Goal: Task Accomplishment & Management: Manage account settings

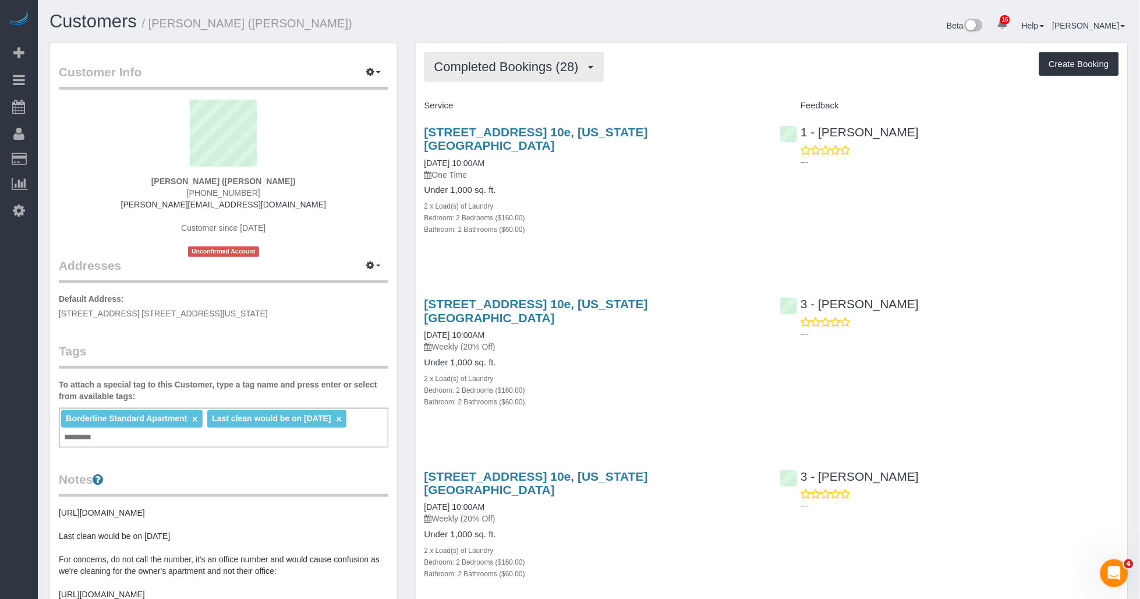
click at [561, 77] on button "Completed Bookings (28)" at bounding box center [514, 67] width 179 height 30
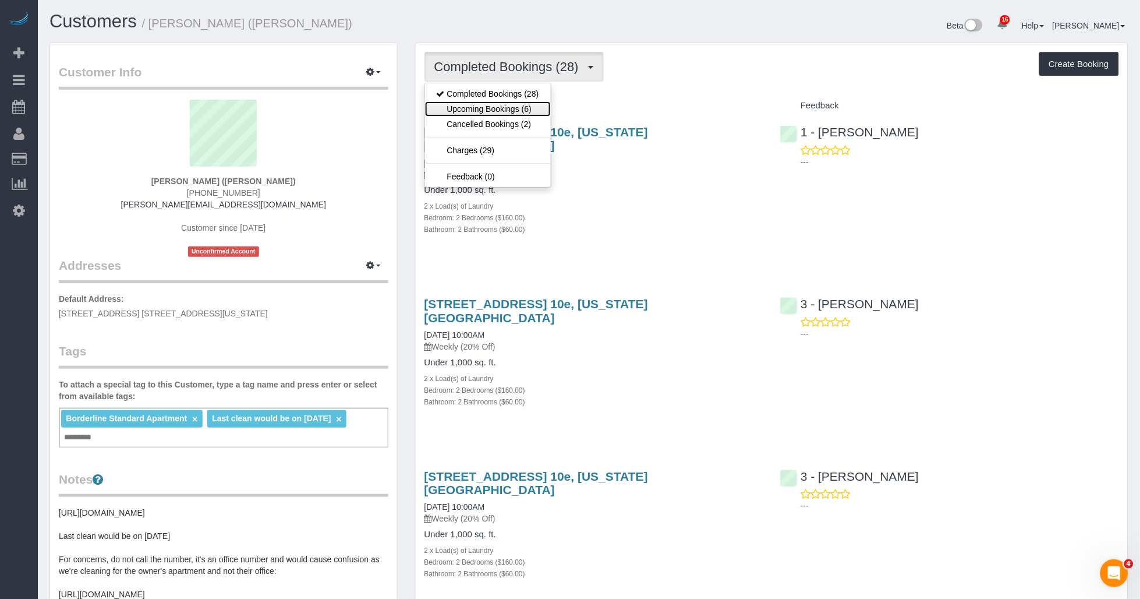
click at [511, 107] on link "Upcoming Bookings (6)" at bounding box center [488, 108] width 126 height 15
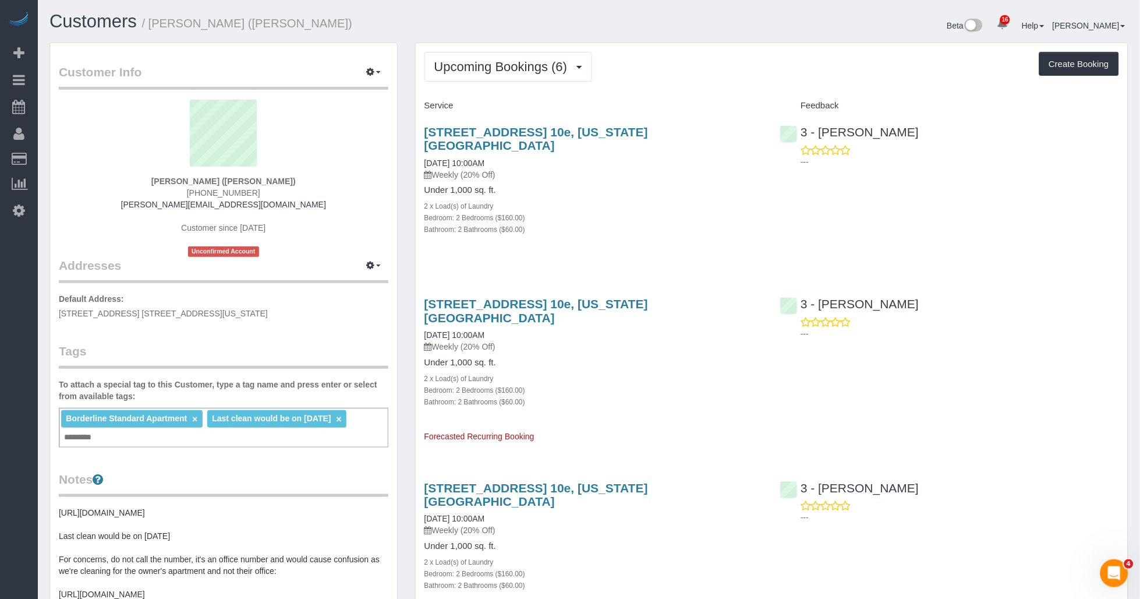
scroll to position [65, 0]
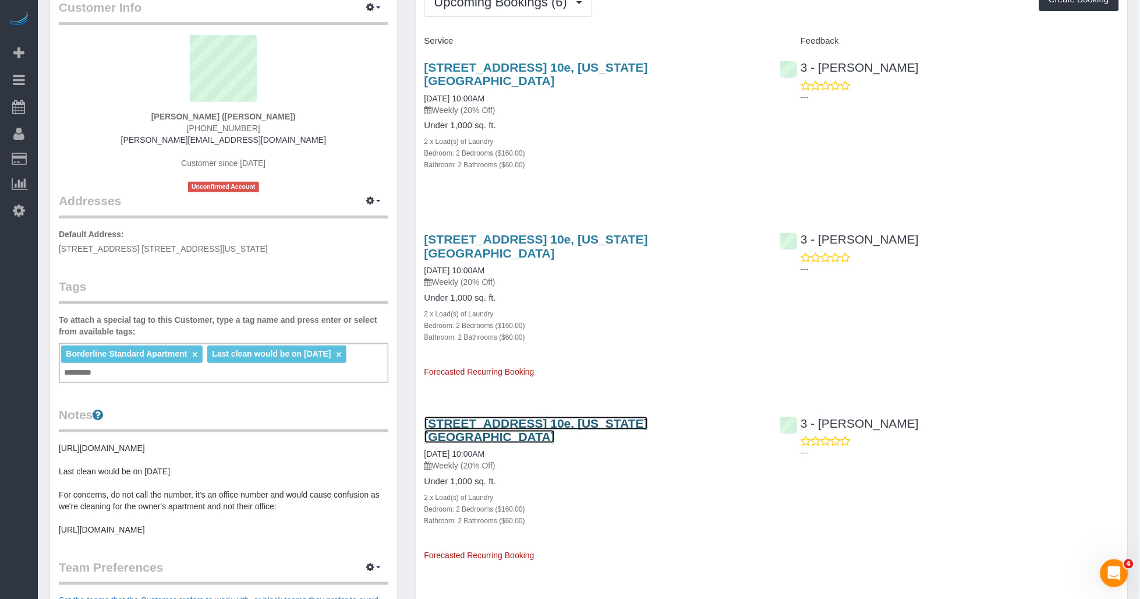
click at [607, 416] on link "[STREET_ADDRESS] 10e, [US_STATE][GEOGRAPHIC_DATA]" at bounding box center [537, 429] width 224 height 27
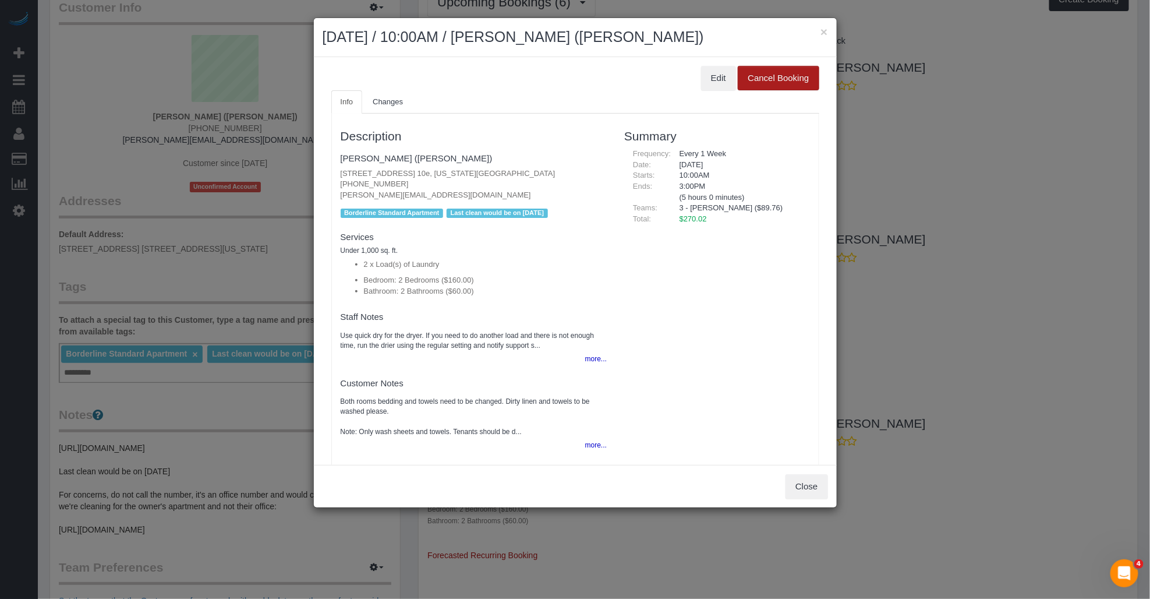
click at [788, 84] on button "Cancel Booking" at bounding box center [778, 78] width 81 height 24
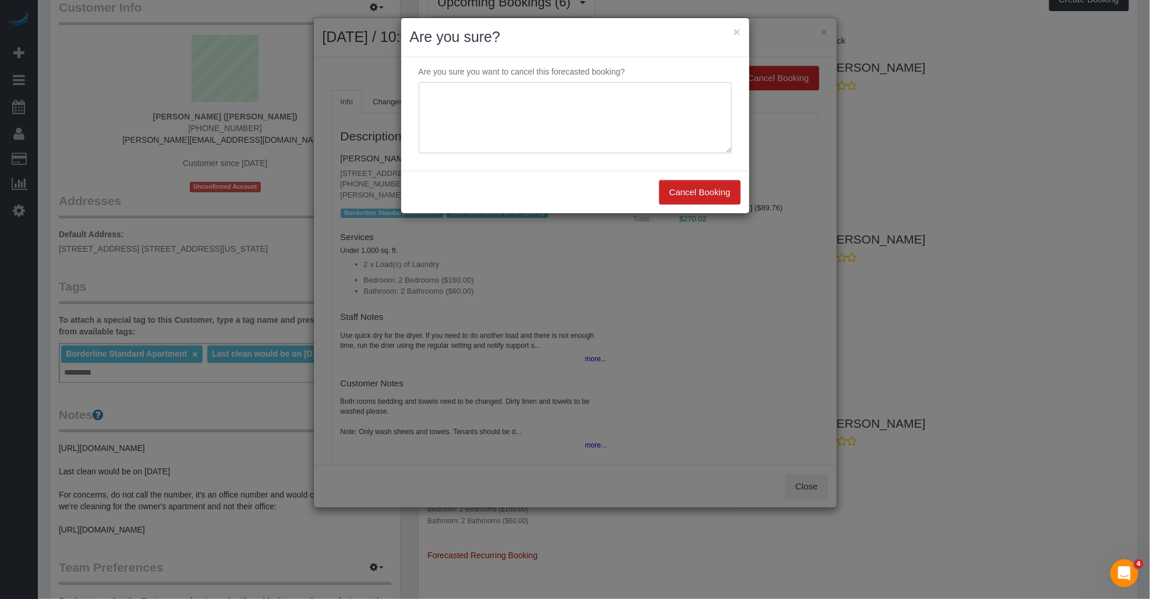
click at [715, 137] on textarea at bounding box center [575, 117] width 313 height 71
click at [485, 135] on textarea at bounding box center [575, 117] width 313 height 71
type textarea "Customer does not need cleaning moving forward."
click at [685, 200] on button "Cancel Booking" at bounding box center [699, 192] width 81 height 24
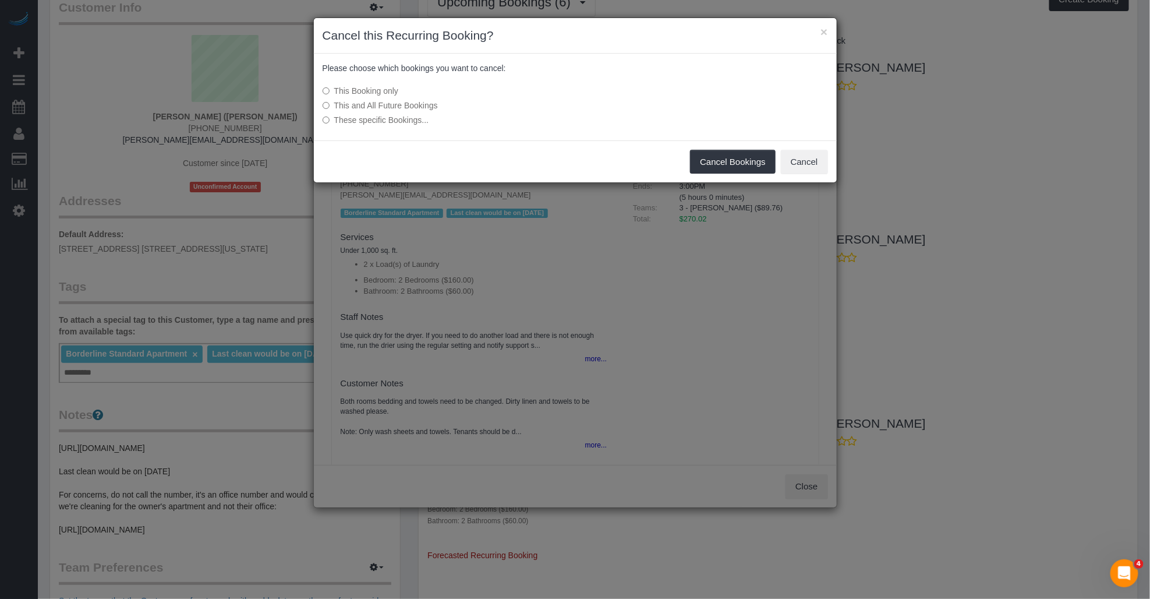
click at [409, 106] on label "This and All Future Bookings" at bounding box center [488, 106] width 331 height 12
click at [730, 171] on button "Cancel Bookings" at bounding box center [733, 162] width 86 height 24
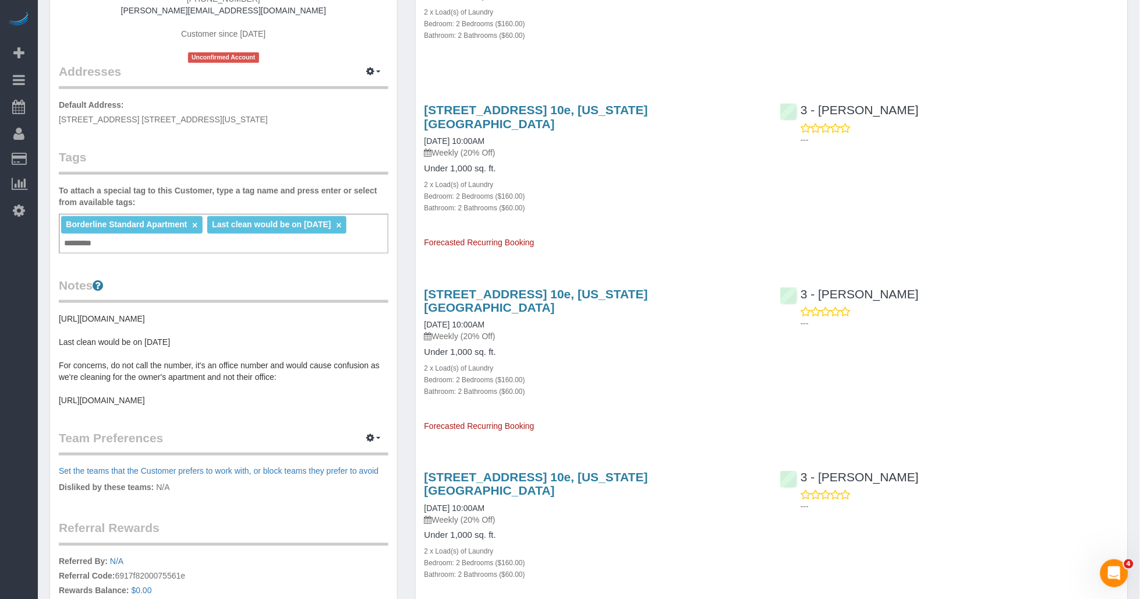
scroll to position [0, 0]
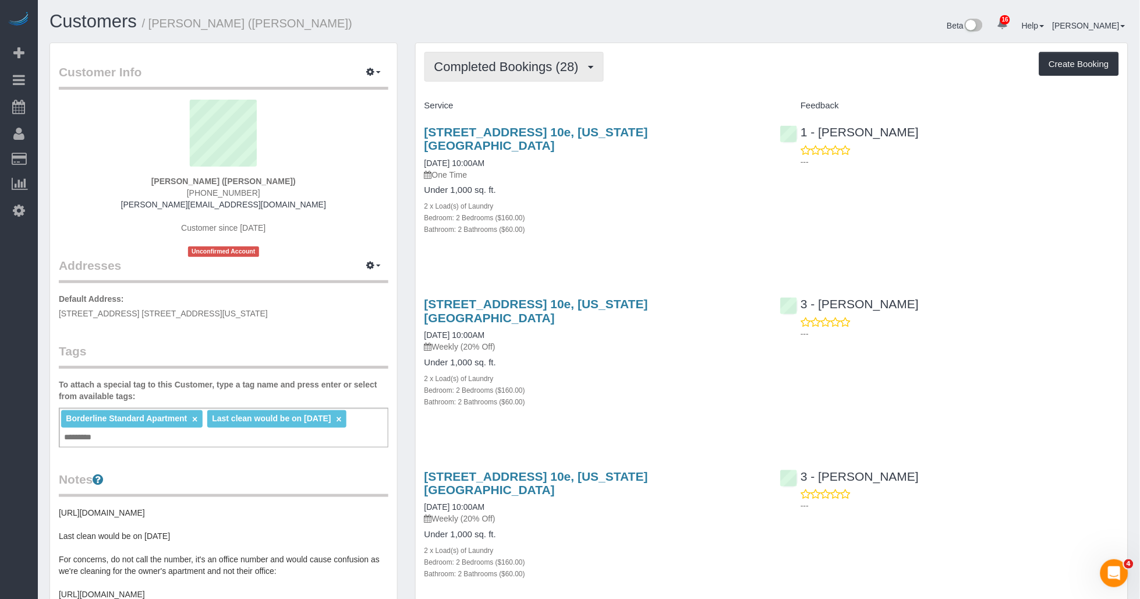
click at [567, 66] on span "Completed Bookings (28)" at bounding box center [509, 66] width 150 height 15
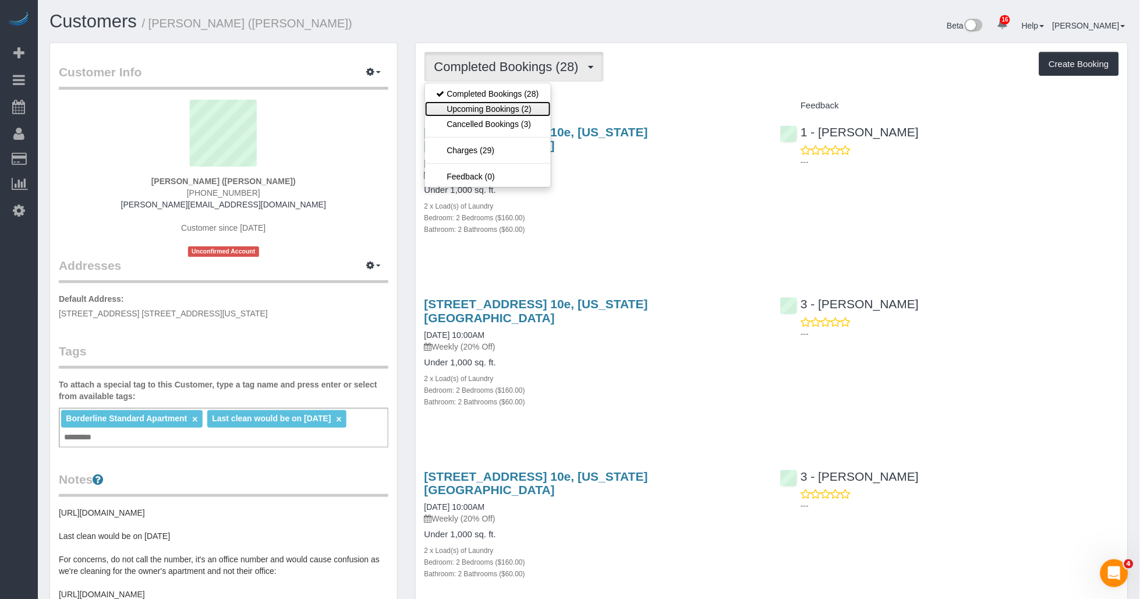
click at [510, 106] on link "Upcoming Bookings (2)" at bounding box center [488, 108] width 126 height 15
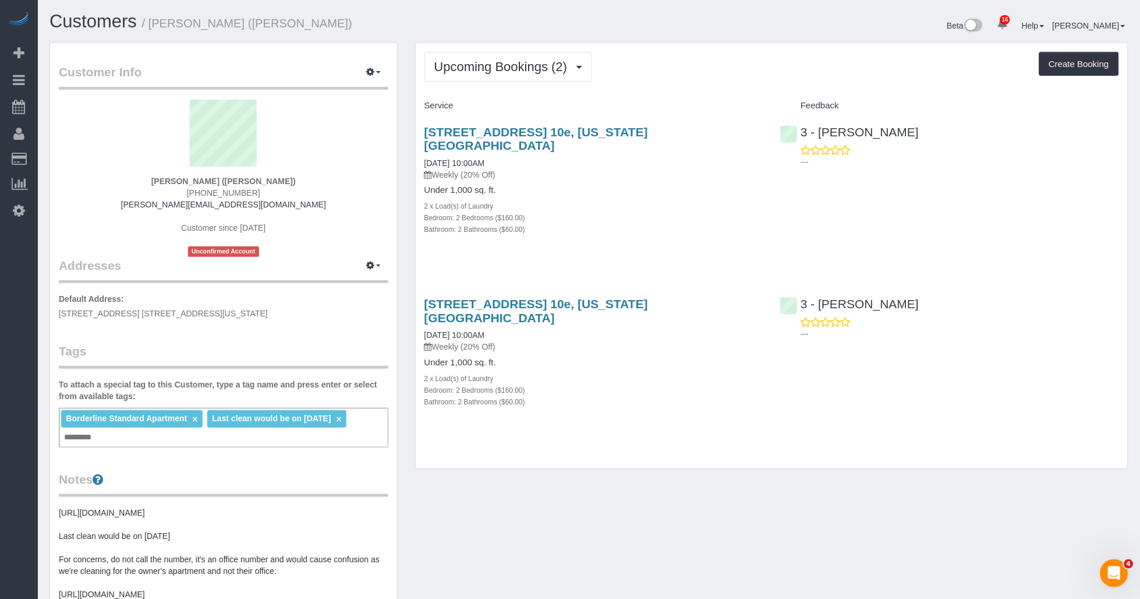
click at [342, 419] on link "×" at bounding box center [339, 419] width 5 height 10
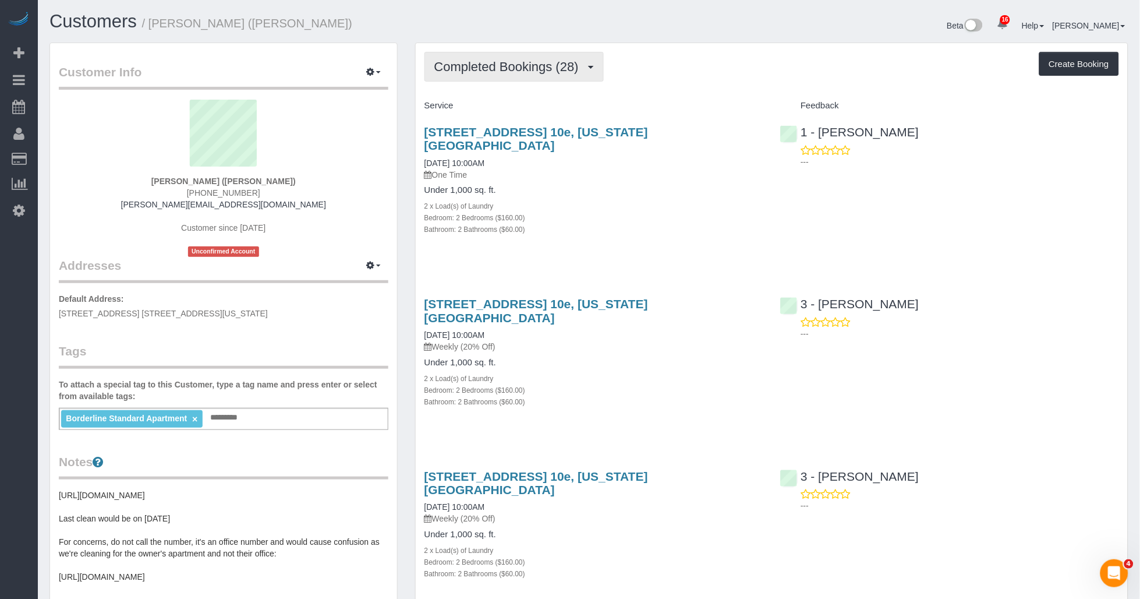
click at [537, 64] on span "Completed Bookings (28)" at bounding box center [509, 66] width 150 height 15
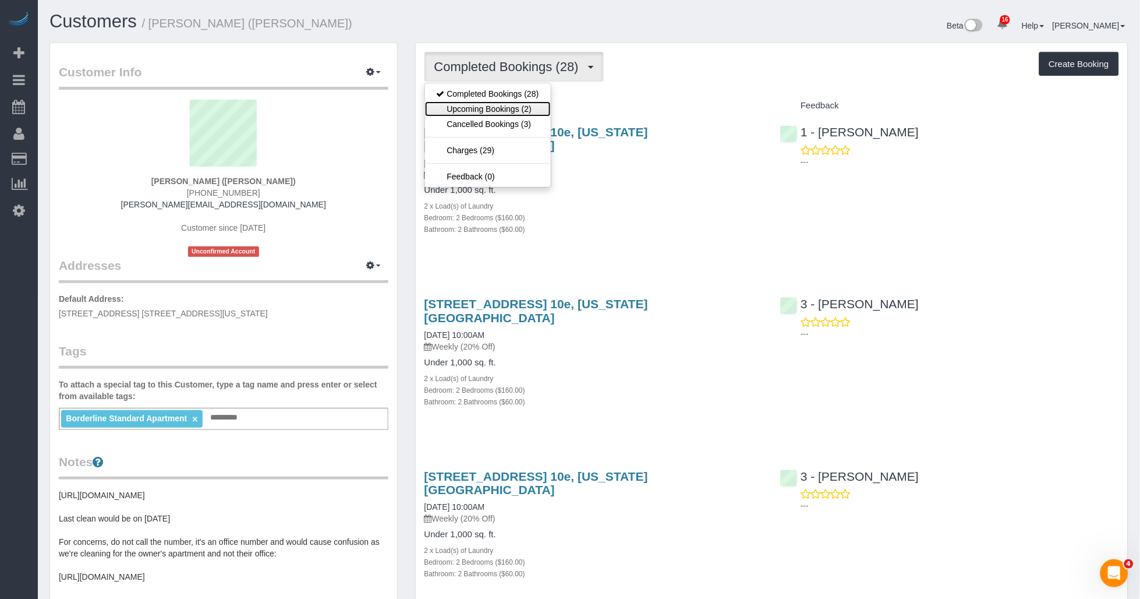
click at [512, 105] on link "Upcoming Bookings (2)" at bounding box center [488, 108] width 126 height 15
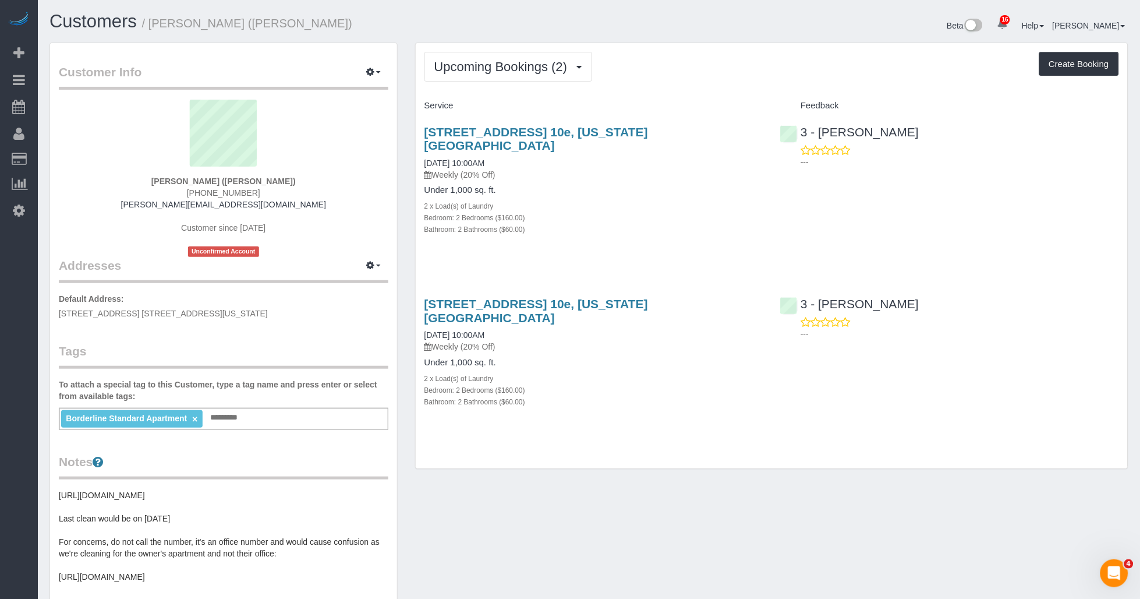
click at [590, 472] on div "Customer Info Edit Contact Info Send Message Email Preferences Special Sales Ta…" at bounding box center [589, 475] width 1097 height 864
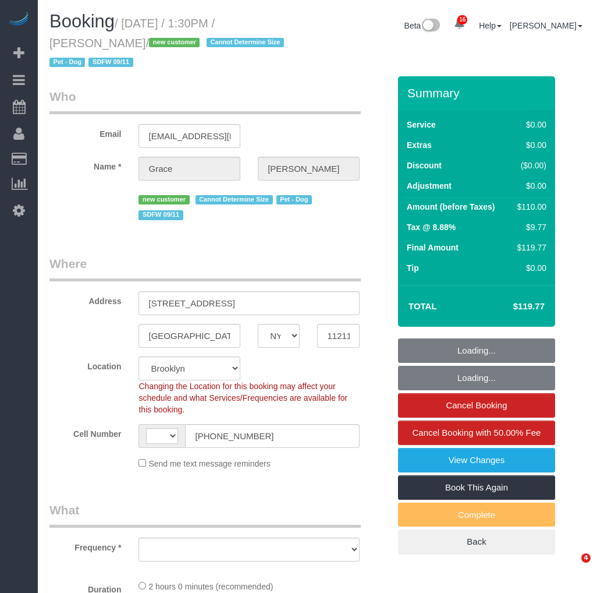
select select "NY"
select select "string:US"
select select "object:782"
select select "number:89"
select select "number:90"
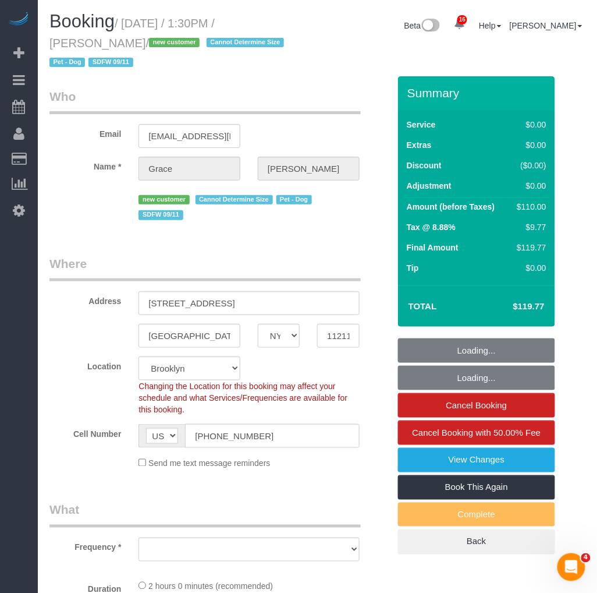
select select "number:13"
select select "number:5"
select select "1"
select select "object:1467"
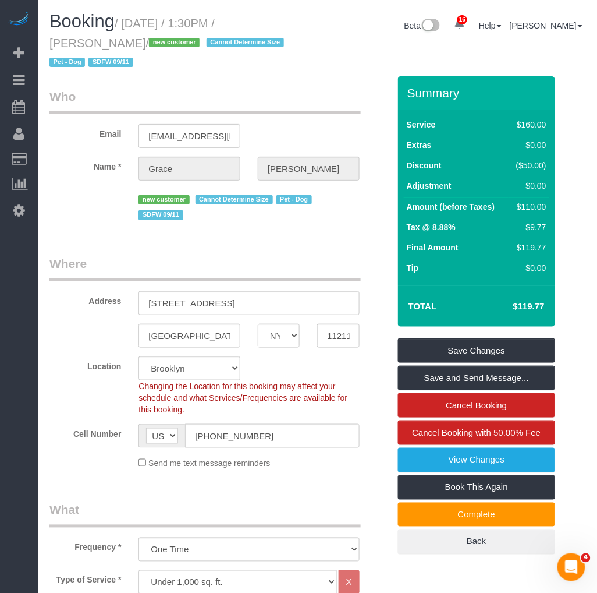
drag, startPoint x: 128, startPoint y: 20, endPoint x: 106, endPoint y: 38, distance: 28.9
click at [106, 38] on small "/ September 11, 2025 / 1:30PM / Grace Kim / new customer Cannot Determine Size …" at bounding box center [168, 43] width 238 height 52
copy small "September 11, 2025 / 1:30PM / Grace Kim"
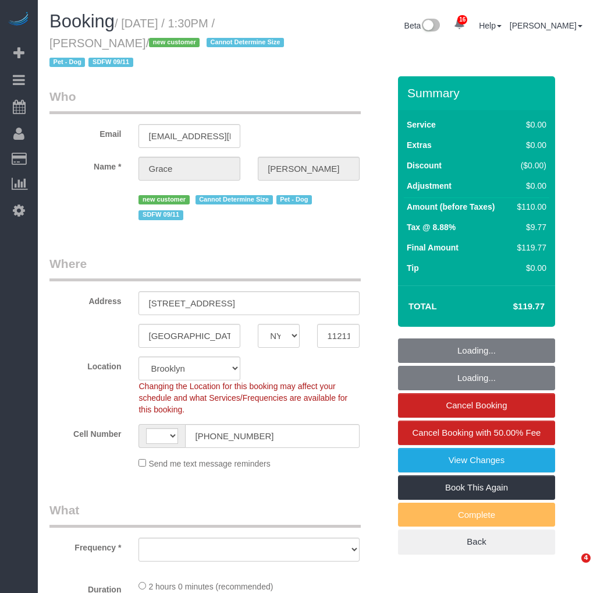
select select "NY"
select select "string:stripe-pm_1S6Coa4VGloSiKo7HcFPUnNZ"
select select "1"
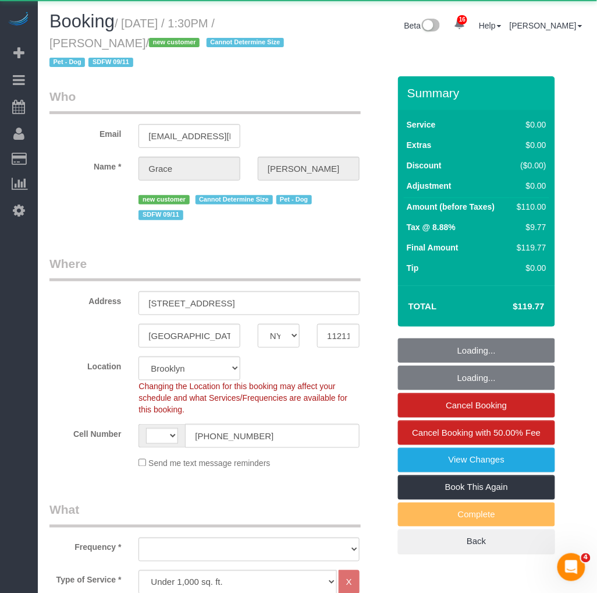
select select "string:[GEOGRAPHIC_DATA]"
select select "object:885"
select select "1"
select select "number:89"
select select "number:90"
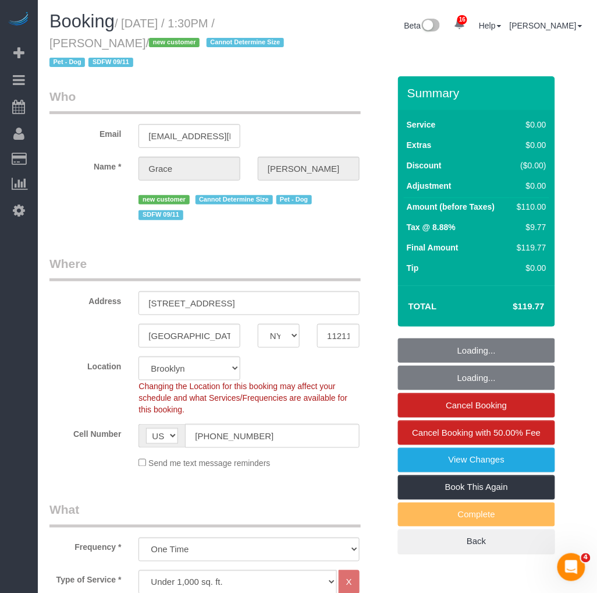
select select "number:13"
select select "number:5"
select select "object:1467"
drag, startPoint x: 0, startPoint y: 0, endPoint x: 43, endPoint y: 42, distance: 59.7
click at [43, 42] on div "Booking / [DATE] / 1:30PM / [PERSON_NAME] / new customer Cannot Determine Size …" at bounding box center [179, 44] width 277 height 65
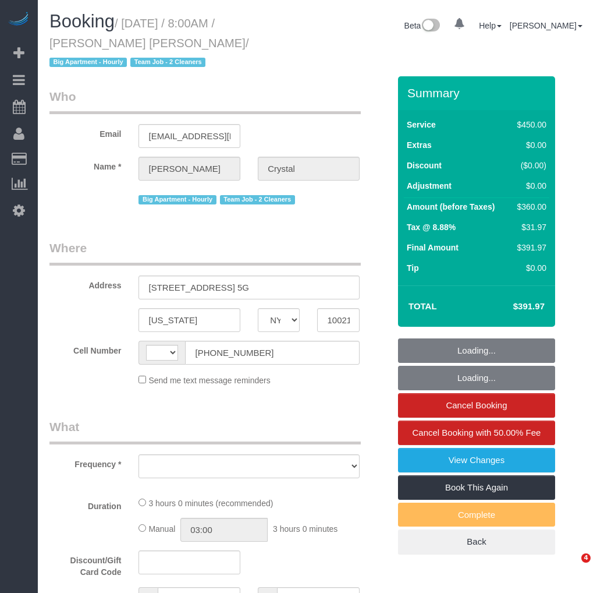
select select "NY"
select select "string:[GEOGRAPHIC_DATA]"
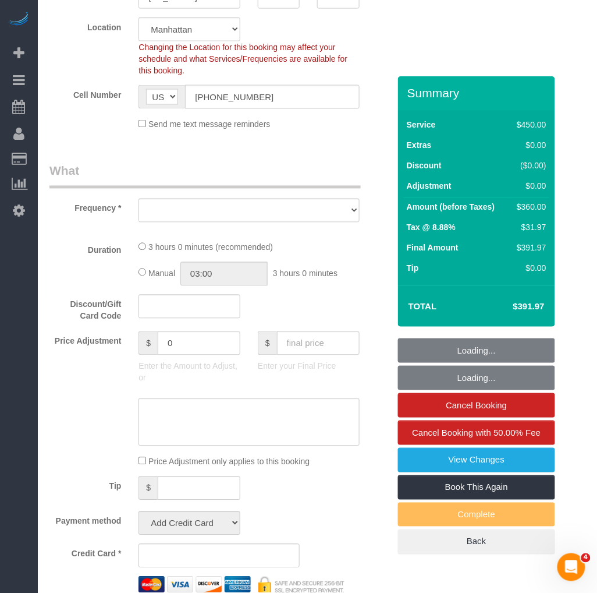
select select "object:778"
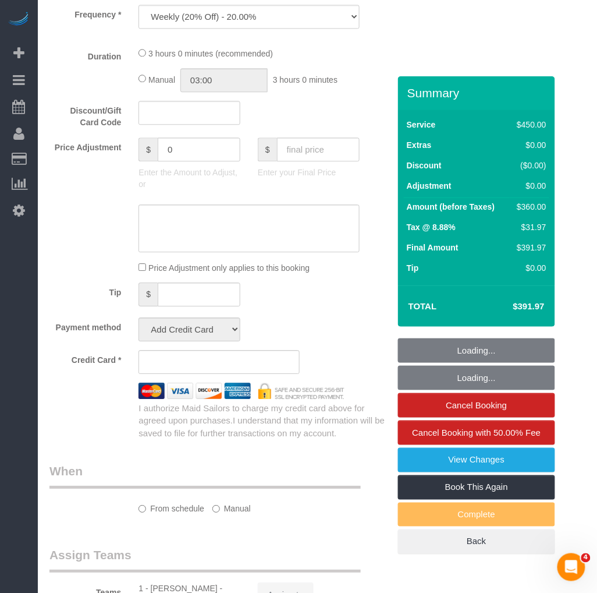
select select "string:stripe-pm_1I8sg64VGloSiKo72kz7XJ9T"
select select "180"
select select "number:89"
select select "number:90"
select select "number:15"
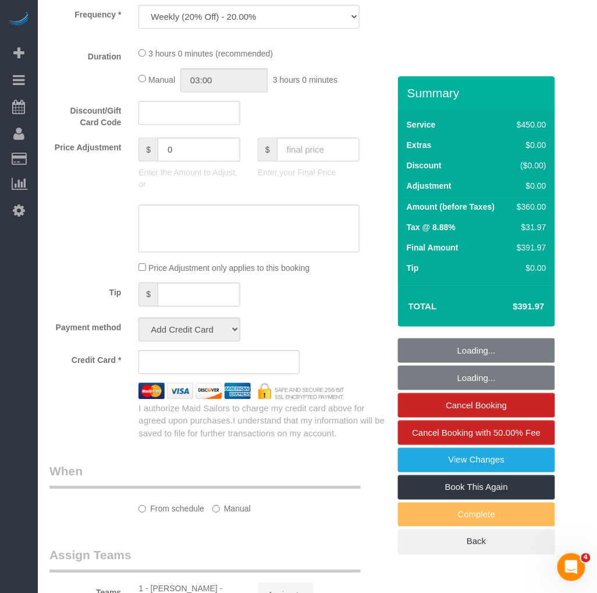
select select "number:6"
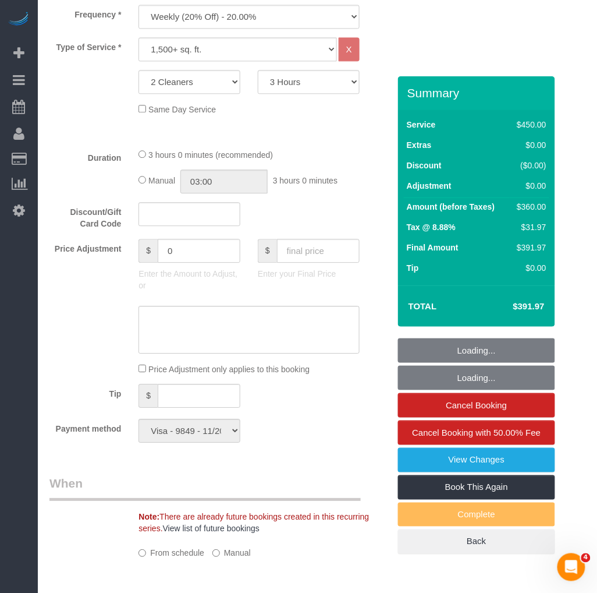
select select "object:1007"
select select "spot1"
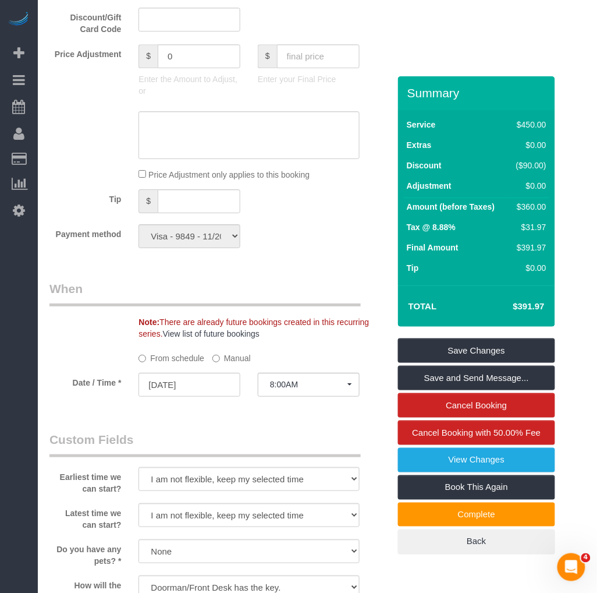
scroll to position [582, 0]
